Goal: Information Seeking & Learning: Learn about a topic

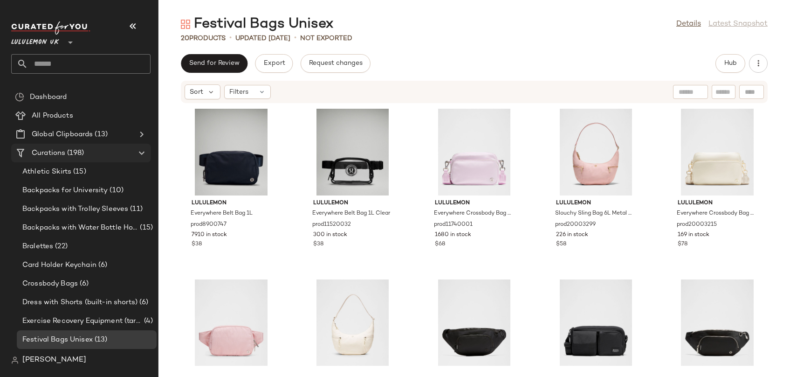
click at [57, 151] on span "Curations" at bounding box center [49, 153] width 34 height 11
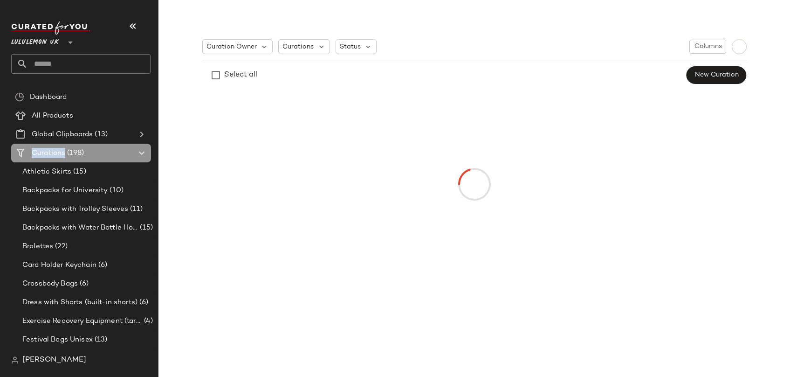
click at [57, 151] on span "Curations" at bounding box center [49, 153] width 34 height 11
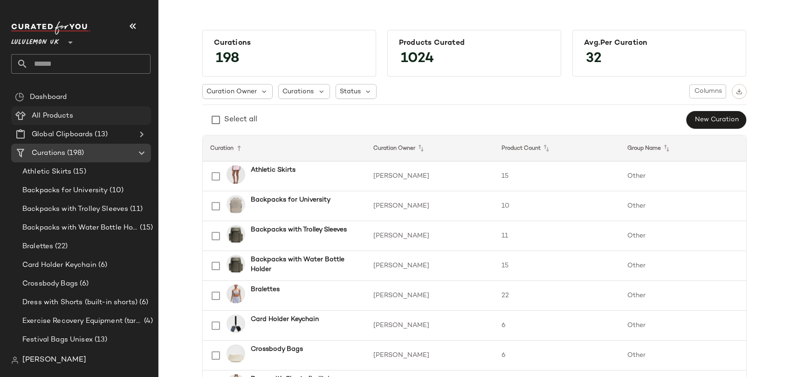
click at [48, 114] on span "All Products" at bounding box center [52, 115] width 41 height 11
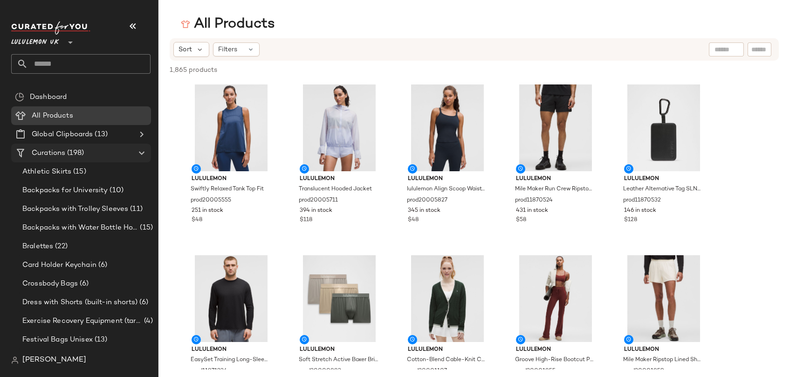
click at [52, 150] on span "Curations" at bounding box center [49, 153] width 34 height 11
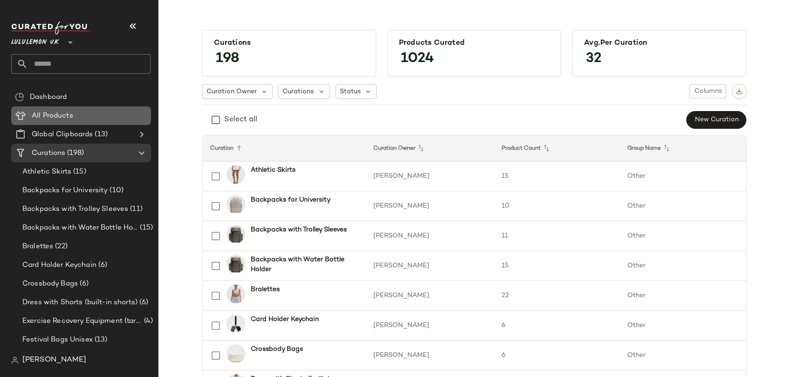
click at [46, 117] on span "All Products" at bounding box center [52, 115] width 41 height 11
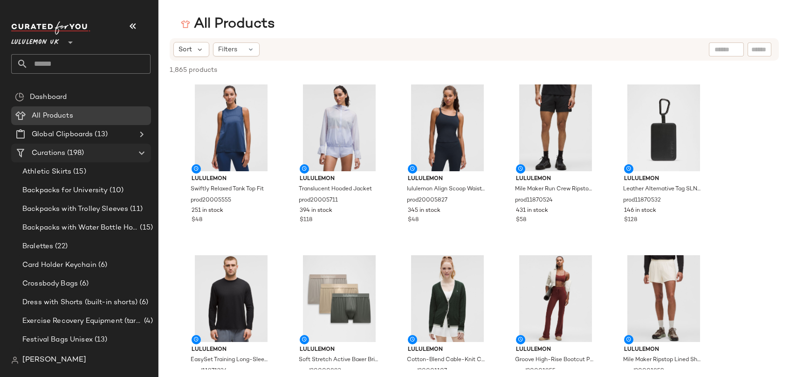
click at [55, 147] on Curations "Curations (198)" at bounding box center [81, 153] width 140 height 19
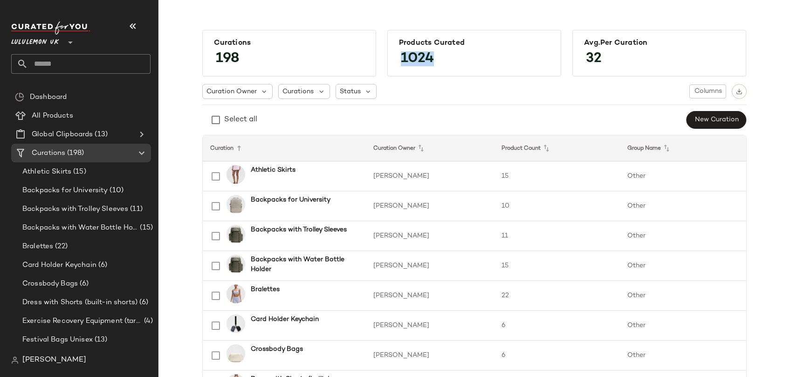
drag, startPoint x: 400, startPoint y: 54, endPoint x: 441, endPoint y: 54, distance: 40.5
click at [441, 54] on div "Products Curated 1024" at bounding box center [474, 53] width 174 height 47
click at [49, 42] on span "Lululemon UK" at bounding box center [35, 40] width 48 height 17
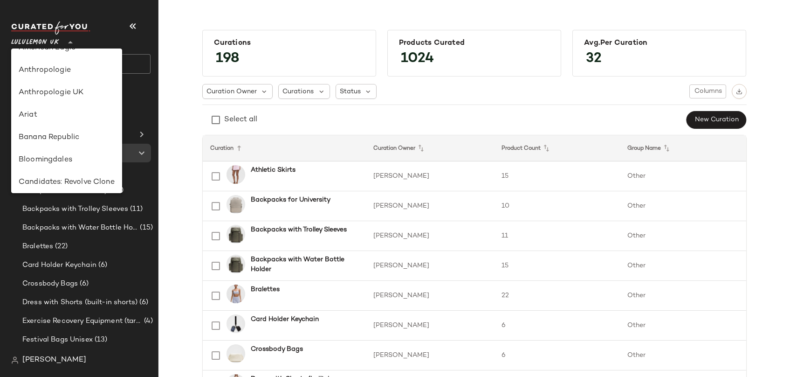
scroll to position [16, 0]
click at [48, 72] on div "Anthropologie" at bounding box center [67, 69] width 96 height 11
type input "**"
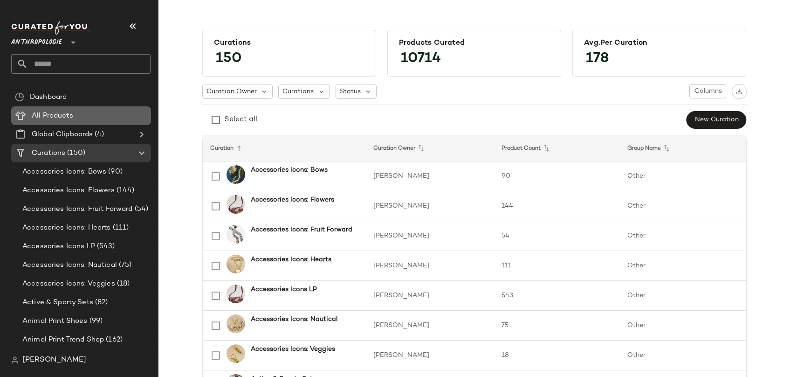
click at [51, 118] on span "All Products" at bounding box center [52, 115] width 41 height 11
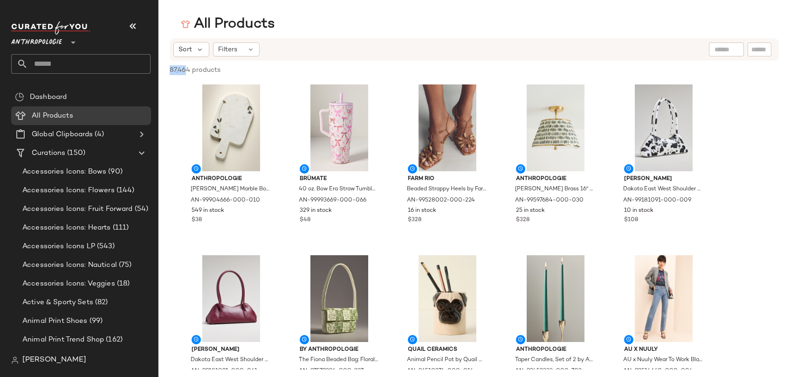
drag, startPoint x: 170, startPoint y: 69, endPoint x: 188, endPoint y: 69, distance: 18.2
click at [188, 69] on span "87,464 products" at bounding box center [195, 70] width 51 height 10
click at [55, 150] on span "Curations" at bounding box center [49, 153] width 34 height 11
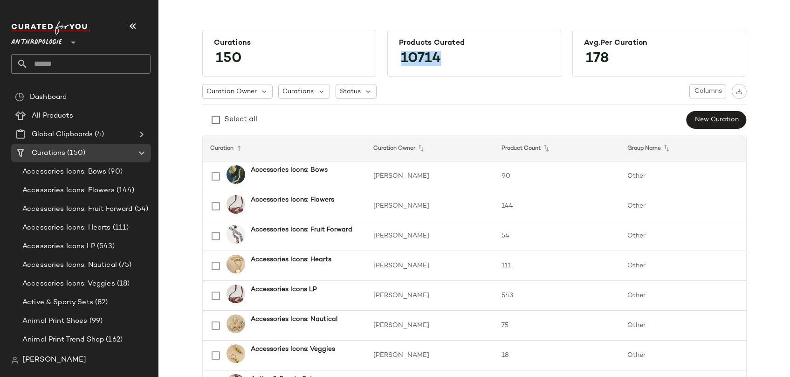
drag, startPoint x: 399, startPoint y: 57, endPoint x: 488, endPoint y: 63, distance: 88.8
click at [488, 63] on div "Products Curated 10714" at bounding box center [474, 53] width 174 height 47
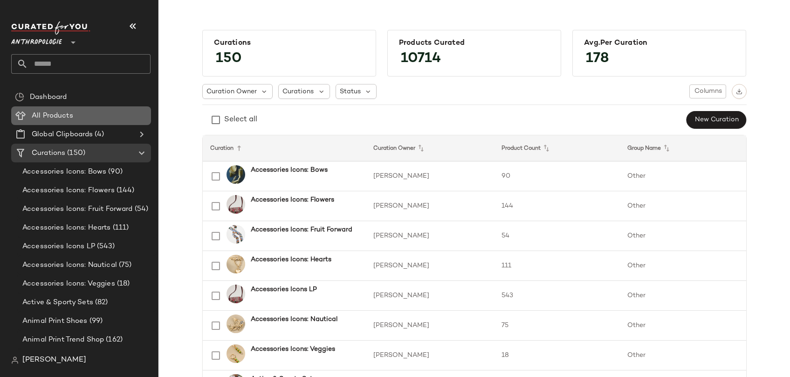
click at [59, 117] on span "All Products" at bounding box center [52, 115] width 41 height 11
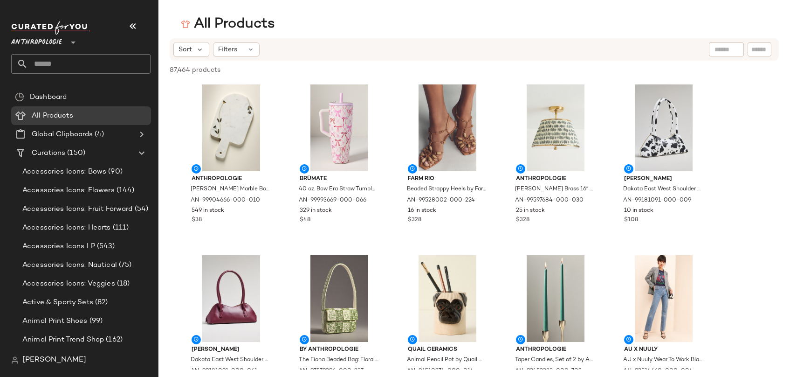
click at [760, 50] on input "text" at bounding box center [759, 50] width 16 height 10
click at [245, 48] on div "Filters" at bounding box center [236, 49] width 47 height 14
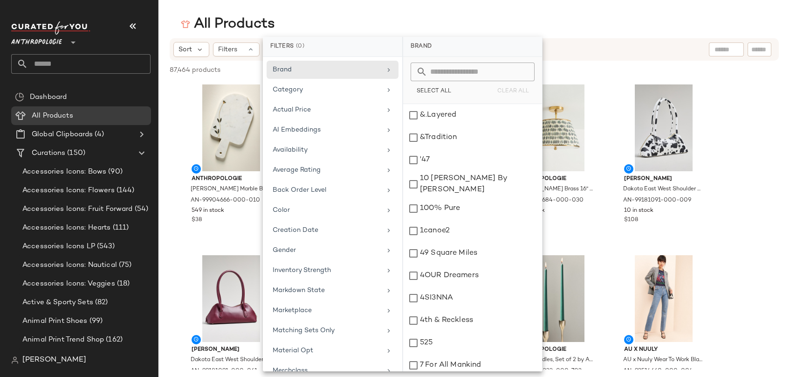
click at [370, 21] on div "All Products" at bounding box center [474, 24] width 632 height 19
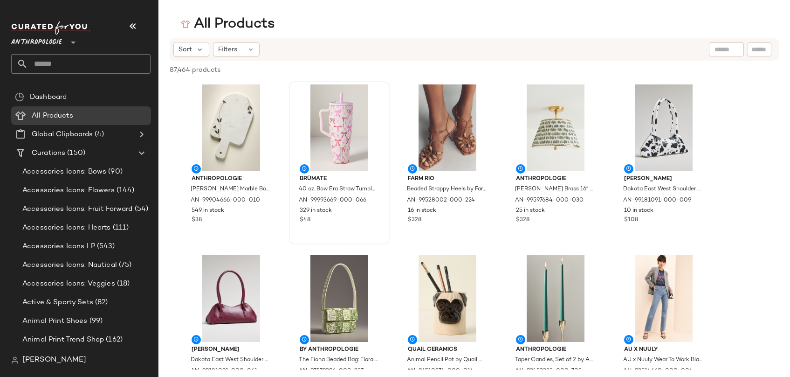
drag, startPoint x: 253, startPoint y: 48, endPoint x: 303, endPoint y: 103, distance: 74.2
click at [253, 48] on icon at bounding box center [250, 49] width 7 height 7
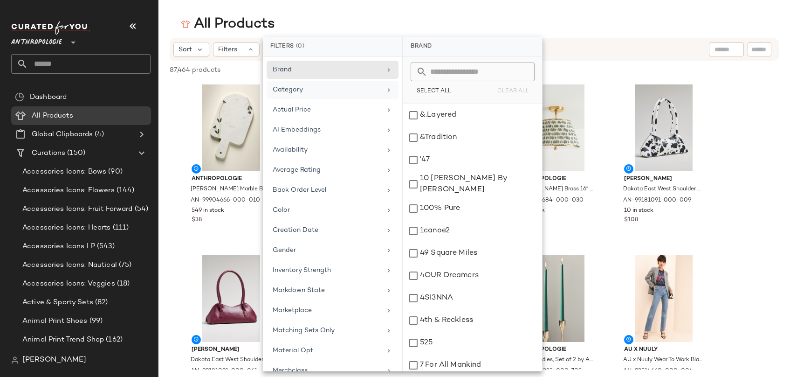
click at [369, 88] on div "Category" at bounding box center [327, 90] width 109 height 10
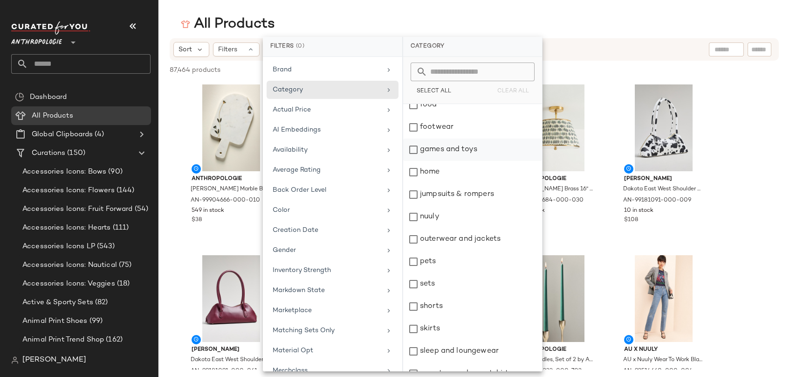
scroll to position [155, 0]
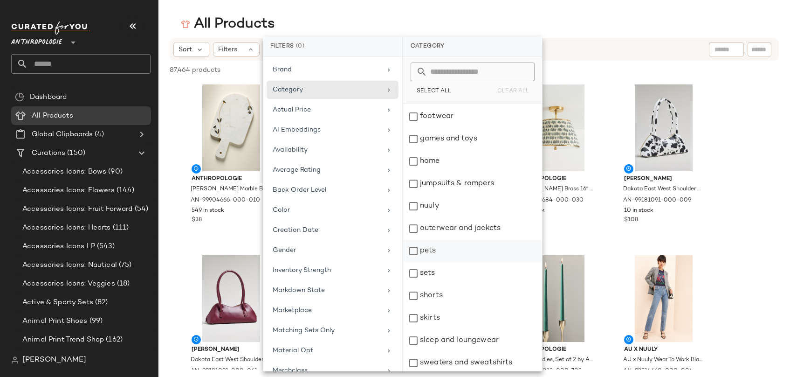
click at [413, 251] on div "pets" at bounding box center [472, 251] width 139 height 22
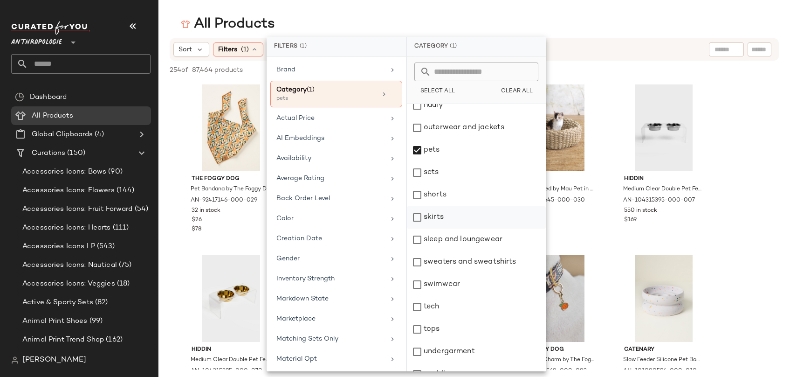
scroll to position [292, 0]
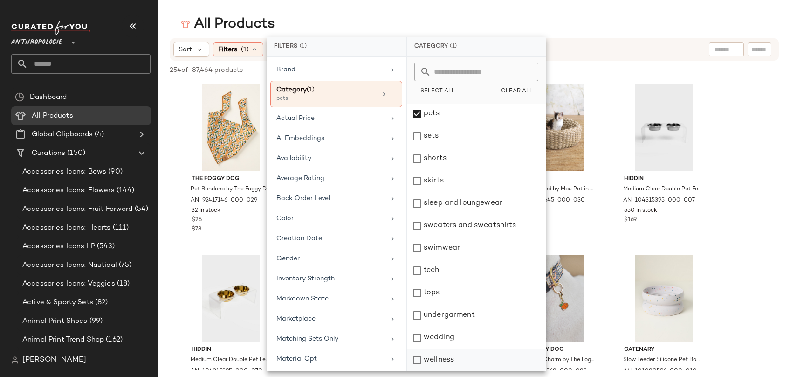
click at [417, 359] on div "wellness" at bounding box center [476, 360] width 139 height 22
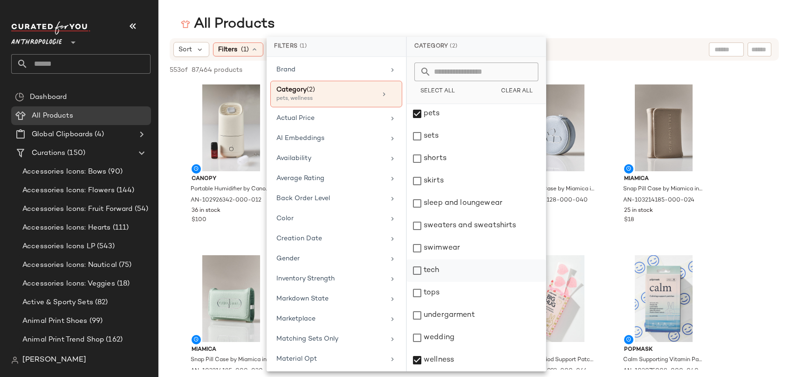
click at [419, 268] on div "tech" at bounding box center [476, 270] width 139 height 22
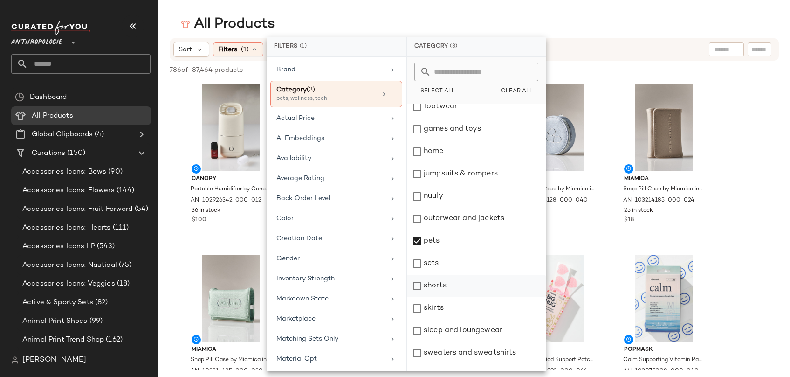
scroll to position [165, 0]
click at [419, 131] on div "games and toys" at bounding box center [476, 129] width 139 height 22
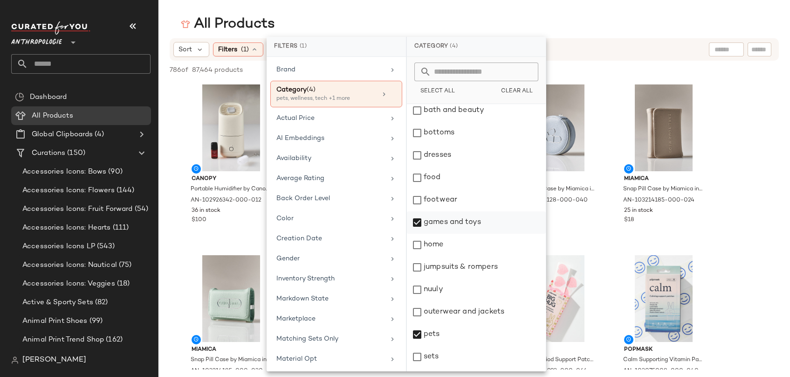
scroll to position [70, 0]
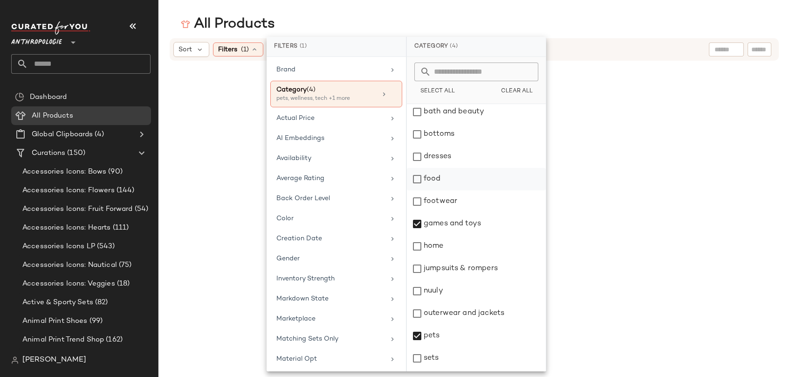
click at [415, 182] on div "food" at bounding box center [476, 179] width 139 height 22
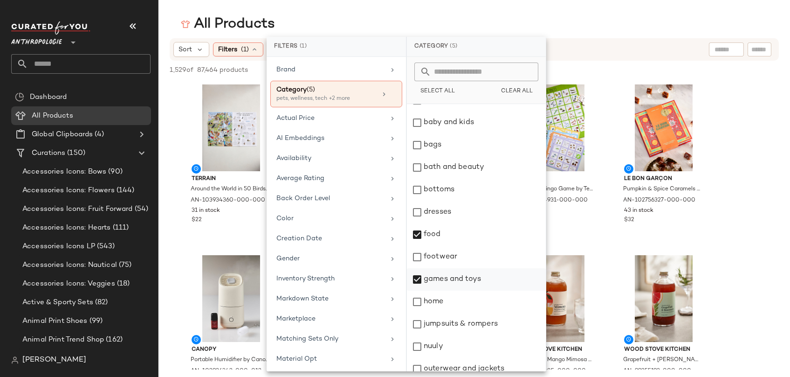
scroll to position [0, 0]
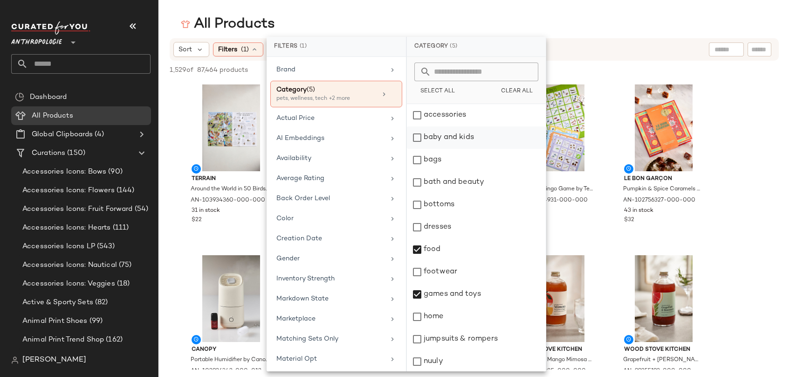
click at [418, 138] on div "baby and kids" at bounding box center [476, 137] width 139 height 22
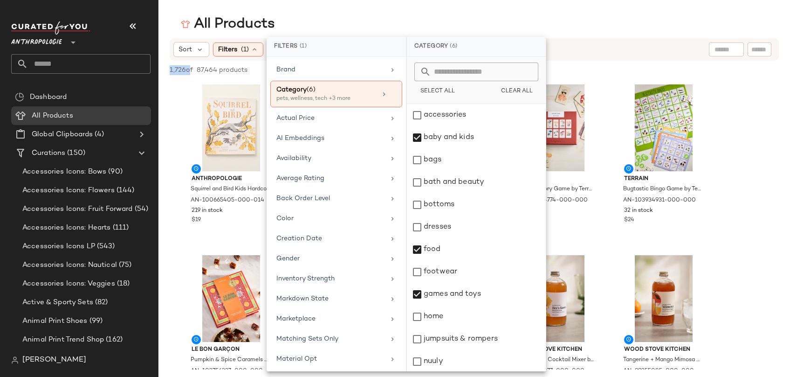
drag, startPoint x: 187, startPoint y: 68, endPoint x: 166, endPoint y: 68, distance: 20.5
click at [166, 68] on div "1,726 of 87,464 products • 0 selected Deselect All" at bounding box center [474, 71] width 632 height 21
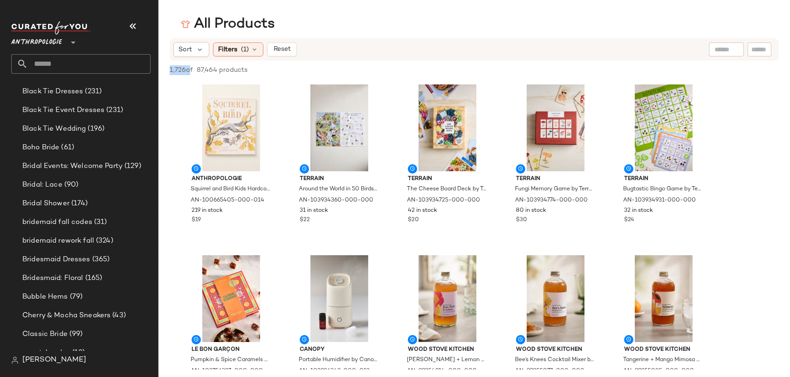
scroll to position [413, 0]
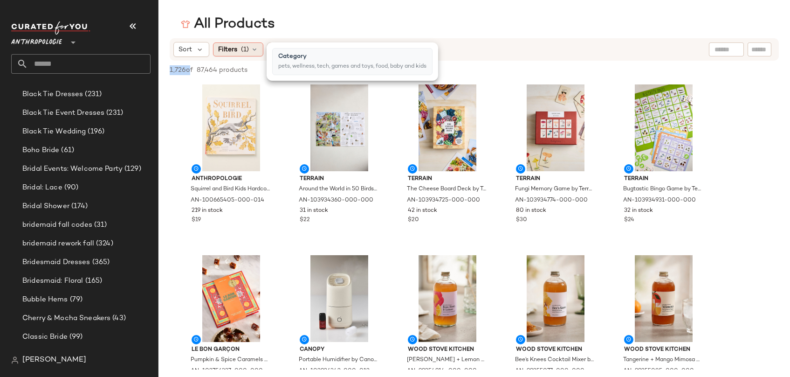
click at [252, 49] on icon at bounding box center [254, 49] width 7 height 7
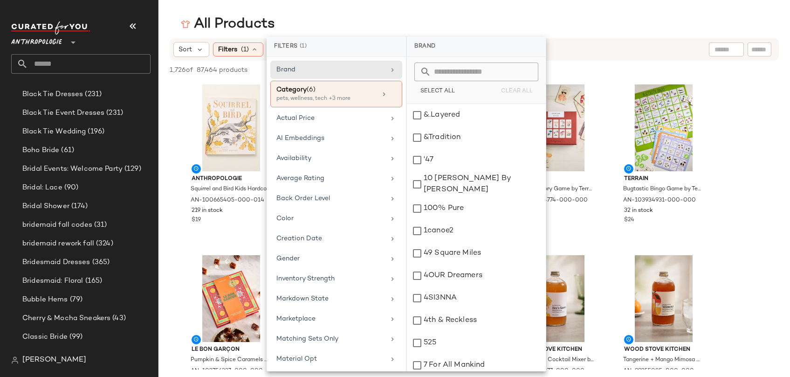
click at [572, 32] on div "All Products" at bounding box center [474, 24] width 632 height 19
